Goal: Information Seeking & Learning: Learn about a topic

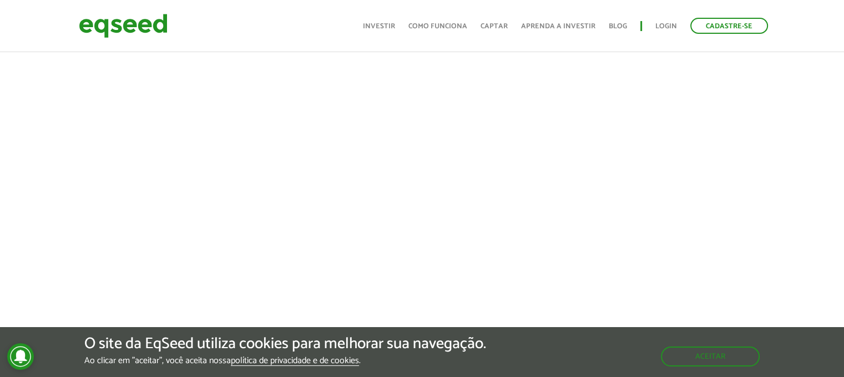
scroll to position [444, 0]
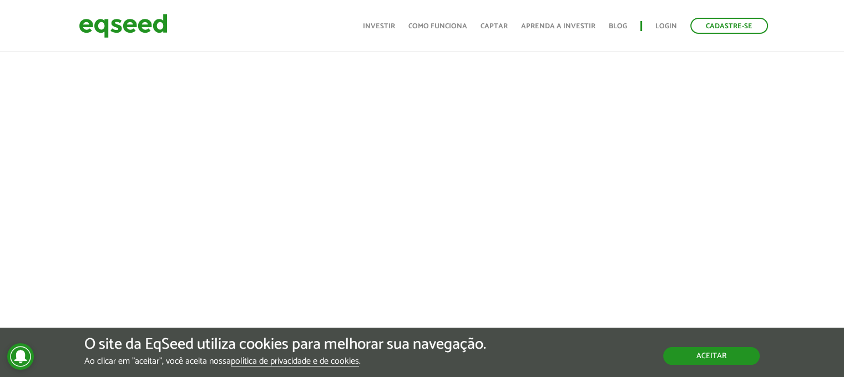
click at [712, 359] on button "Aceitar" at bounding box center [711, 356] width 97 height 18
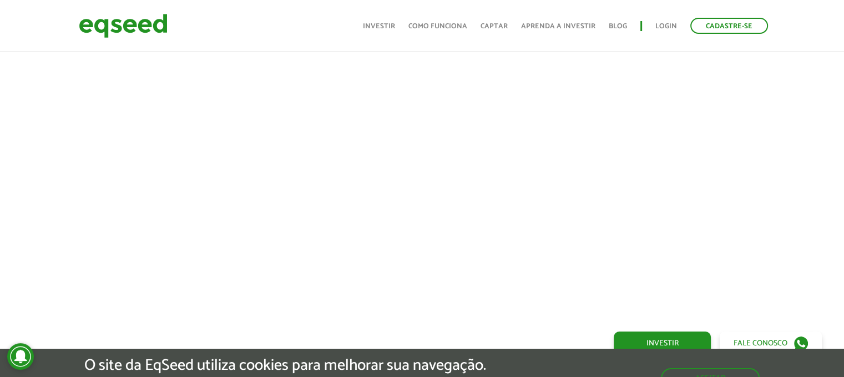
click at [779, 191] on div at bounding box center [422, 152] width 844 height 379
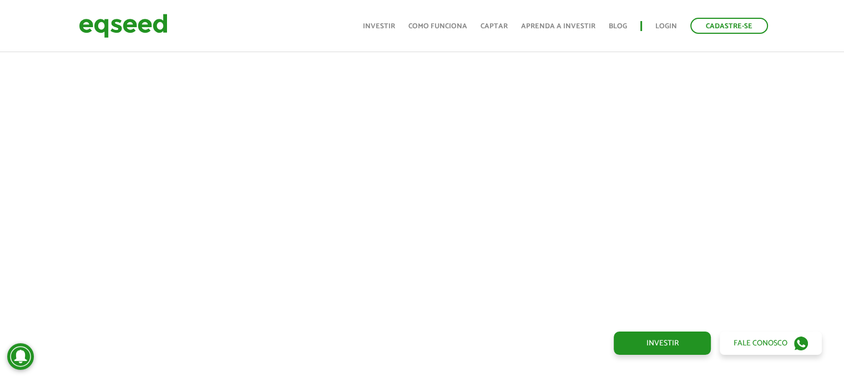
click at [50, 160] on div at bounding box center [422, 152] width 844 height 379
click at [45, 173] on div at bounding box center [422, 152] width 844 height 379
click at [28, 191] on div at bounding box center [422, 208] width 844 height 379
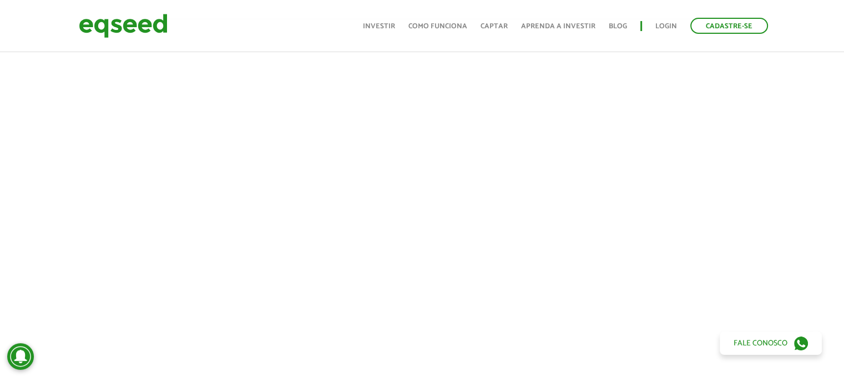
click at [82, 185] on div at bounding box center [422, 208] width 844 height 379
click at [70, 177] on div at bounding box center [422, 208] width 844 height 379
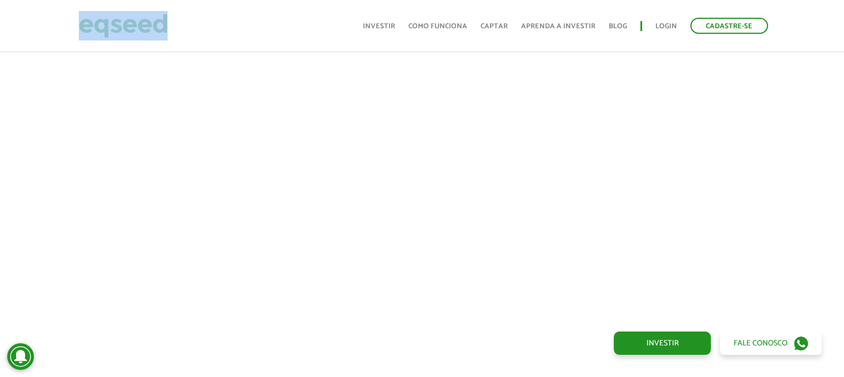
drag, startPoint x: 75, startPoint y: 24, endPoint x: 162, endPoint y: 24, distance: 86.0
click at [162, 24] on div "Cadastre-se Toggle navigation Toggle navigation Início Investir Como funciona C…" at bounding box center [422, 25] width 704 height 29
copy link
